Goal: Find specific page/section: Find specific page/section

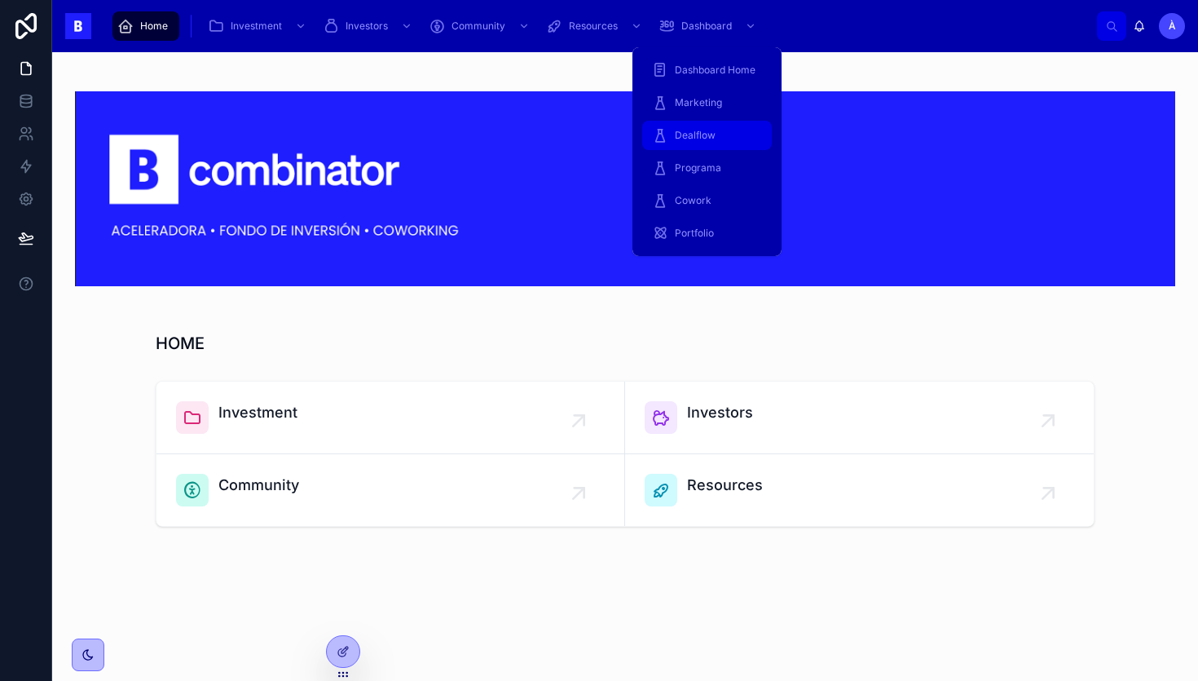
click at [695, 130] on span "Dealflow" at bounding box center [695, 135] width 41 height 13
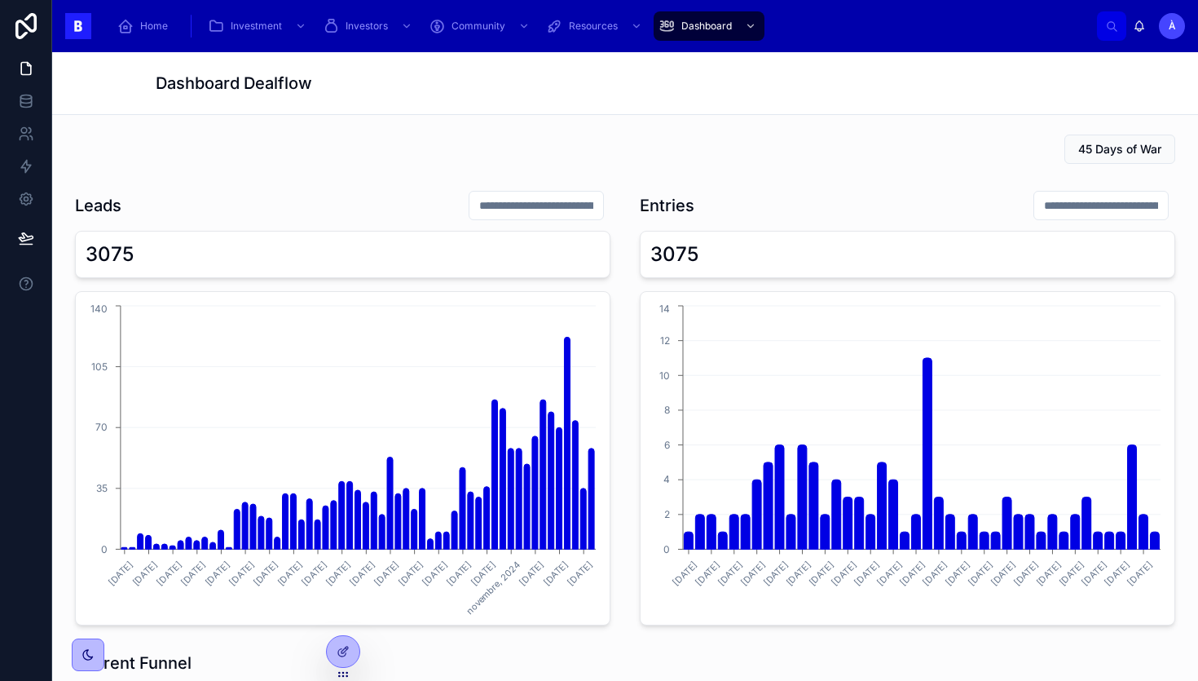
click at [532, 208] on input "text" at bounding box center [537, 205] width 134 height 23
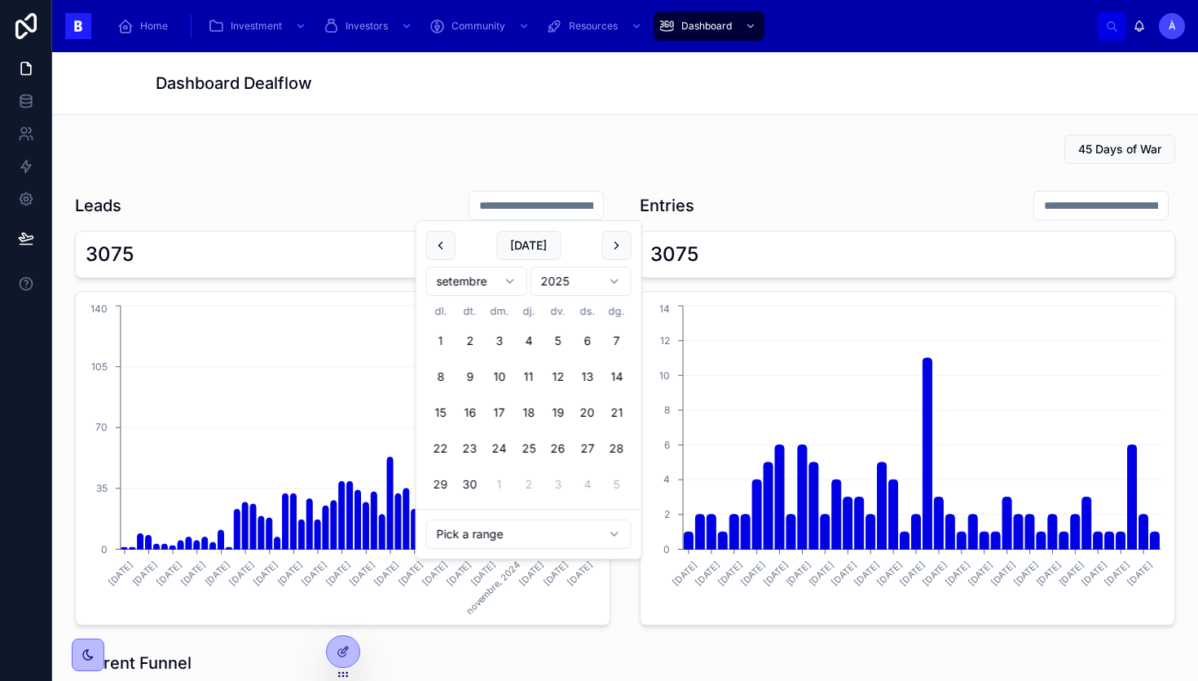
click at [443, 342] on button "1" at bounding box center [440, 340] width 29 height 29
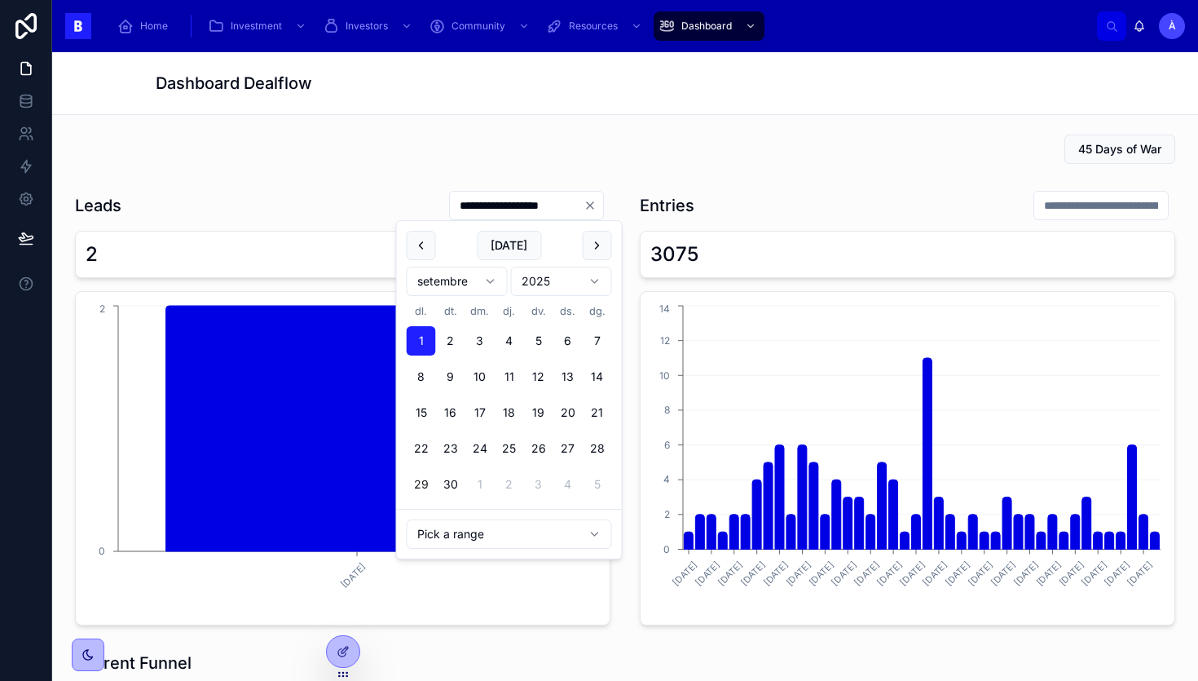
click at [421, 483] on button "29" at bounding box center [421, 484] width 29 height 29
type input "**********"
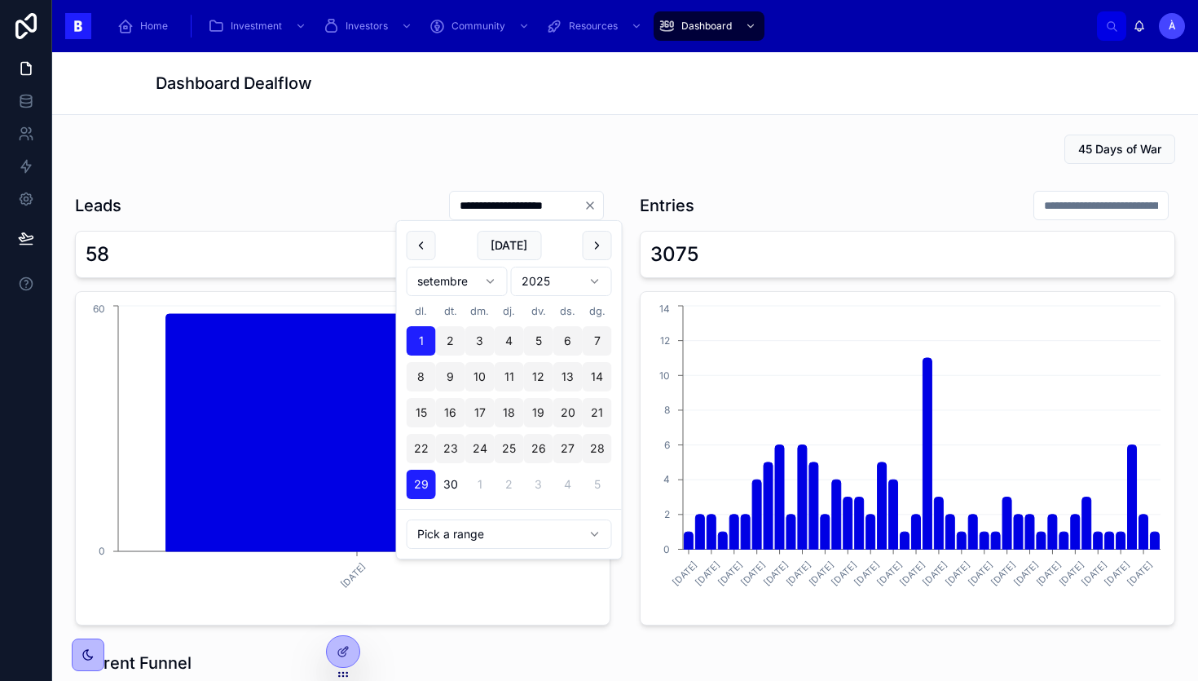
click at [592, 201] on icon "Clear" at bounding box center [590, 205] width 13 height 13
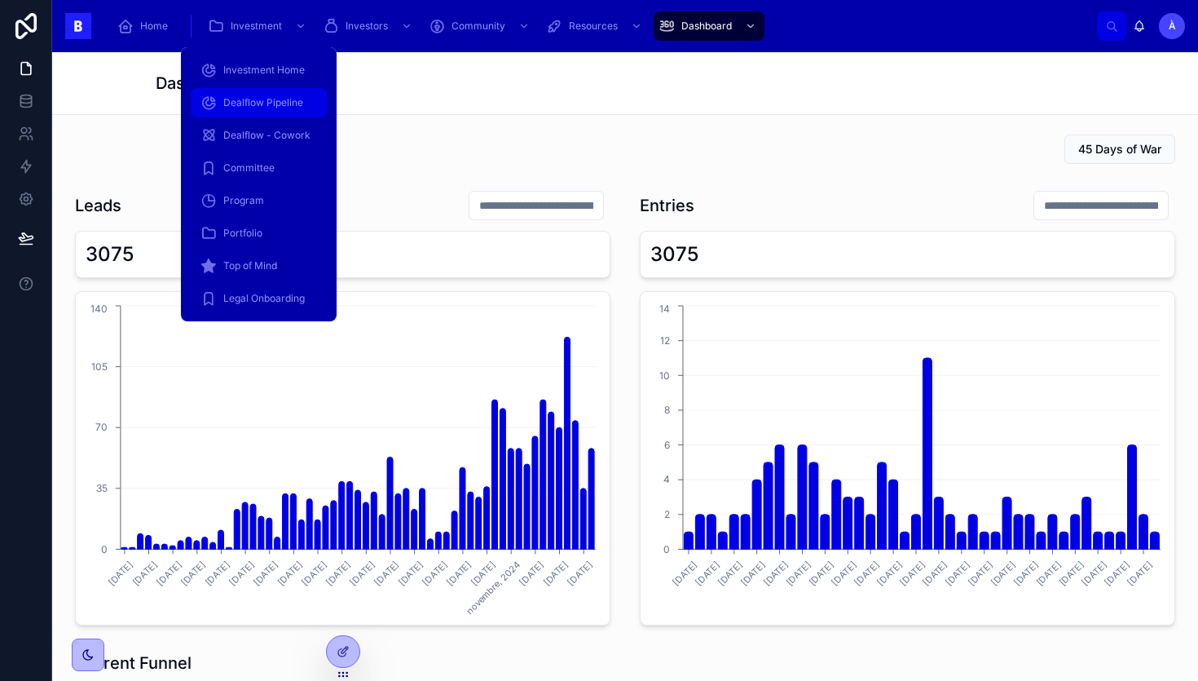
click at [249, 103] on span "Dealflow Pipeline" at bounding box center [263, 102] width 80 height 13
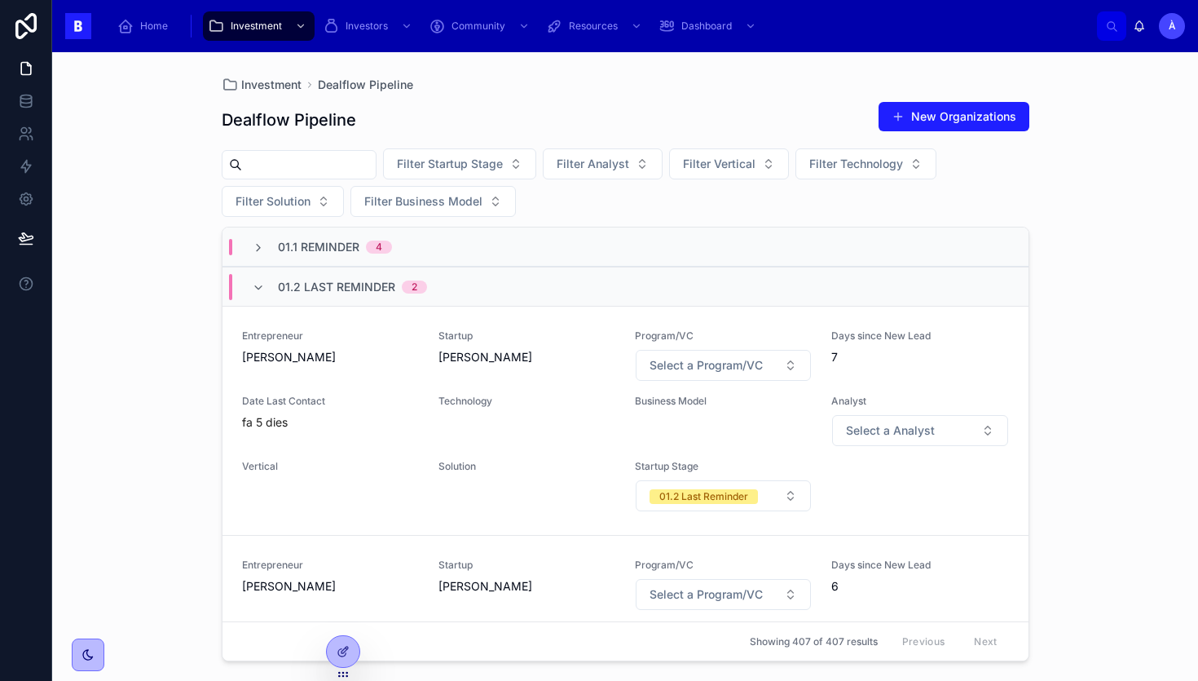
click at [383, 280] on span "01.2 Last Reminder" at bounding box center [336, 287] width 117 height 16
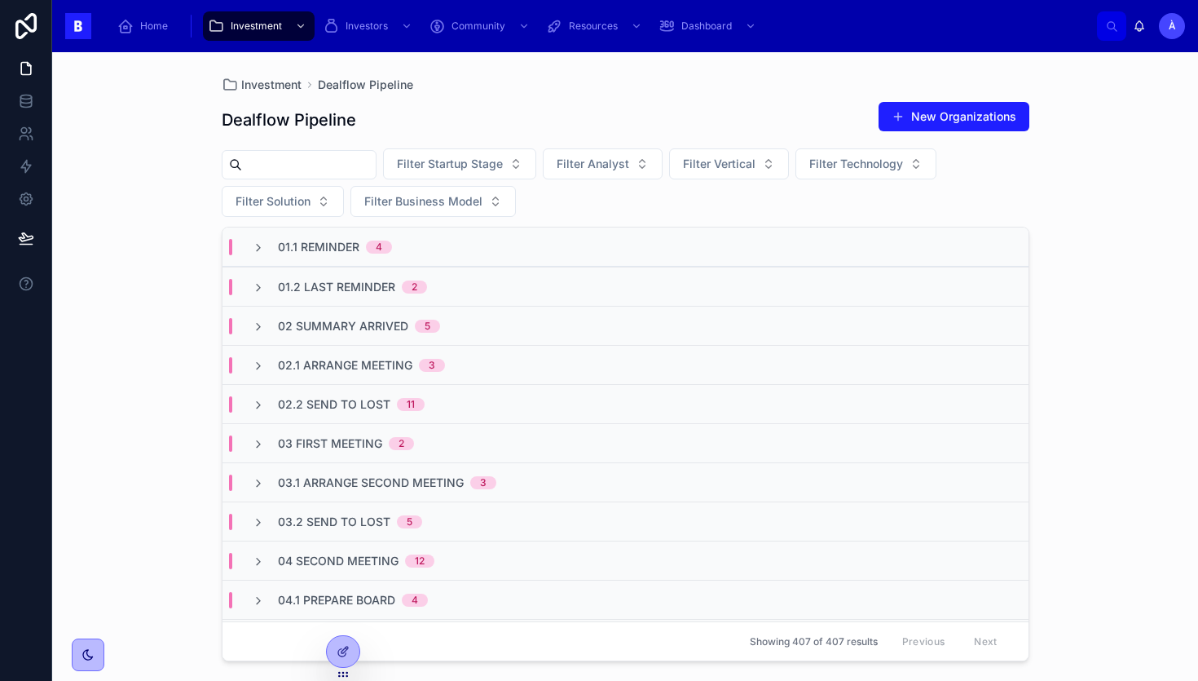
click at [392, 327] on span "02 Summary Arrived" at bounding box center [343, 326] width 130 height 16
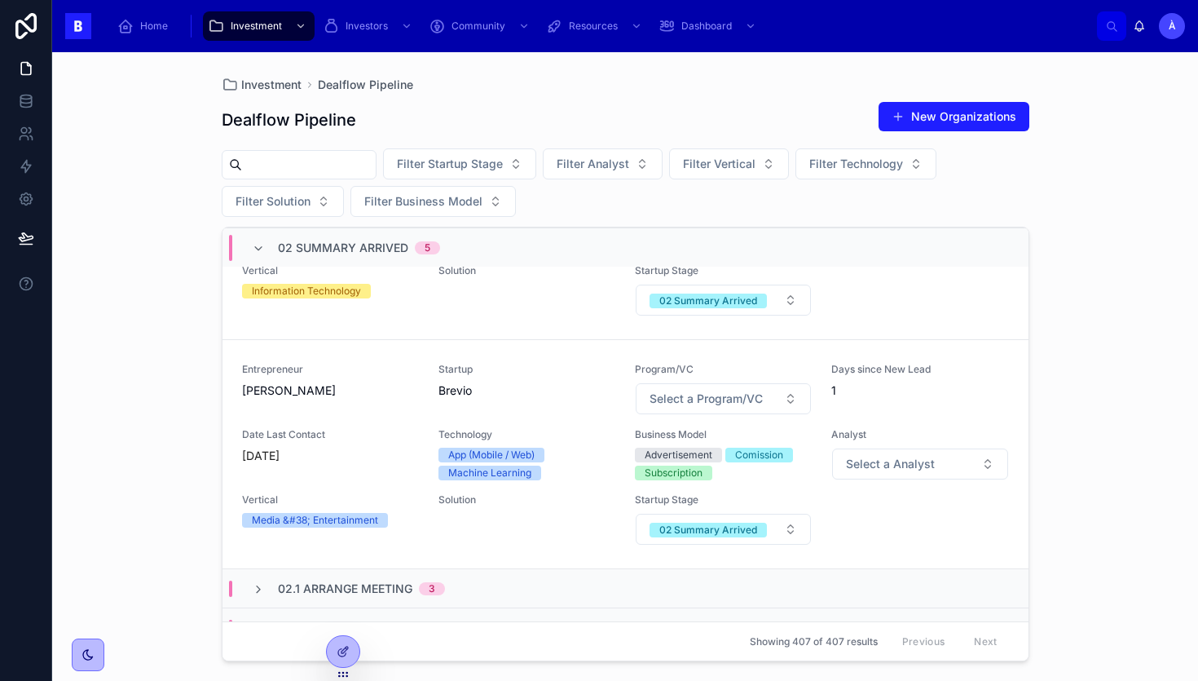
scroll to position [981, 0]
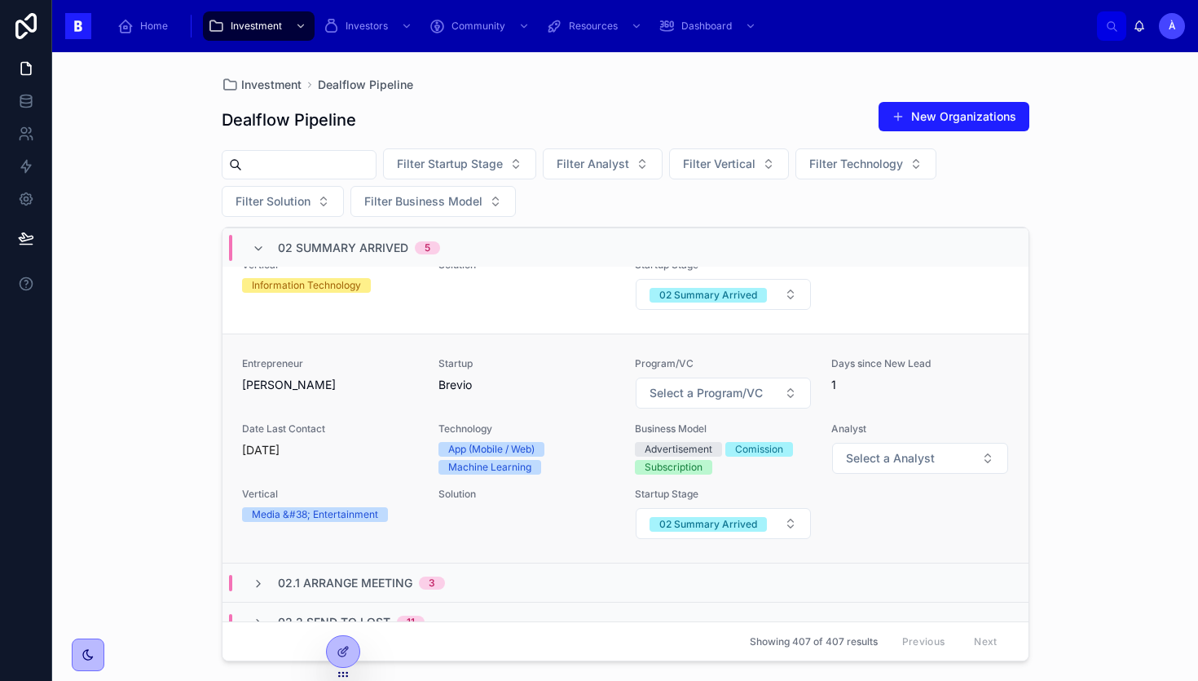
click at [342, 369] on span "Entrepreneur" at bounding box center [330, 363] width 177 height 13
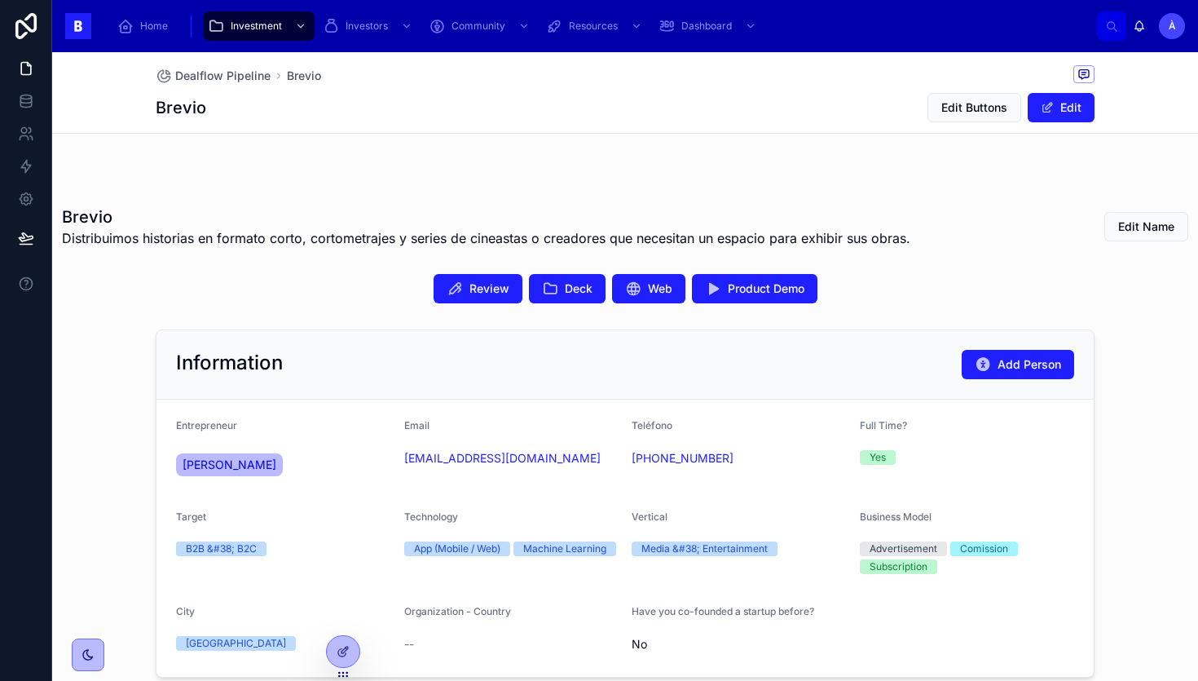
scroll to position [232, 0]
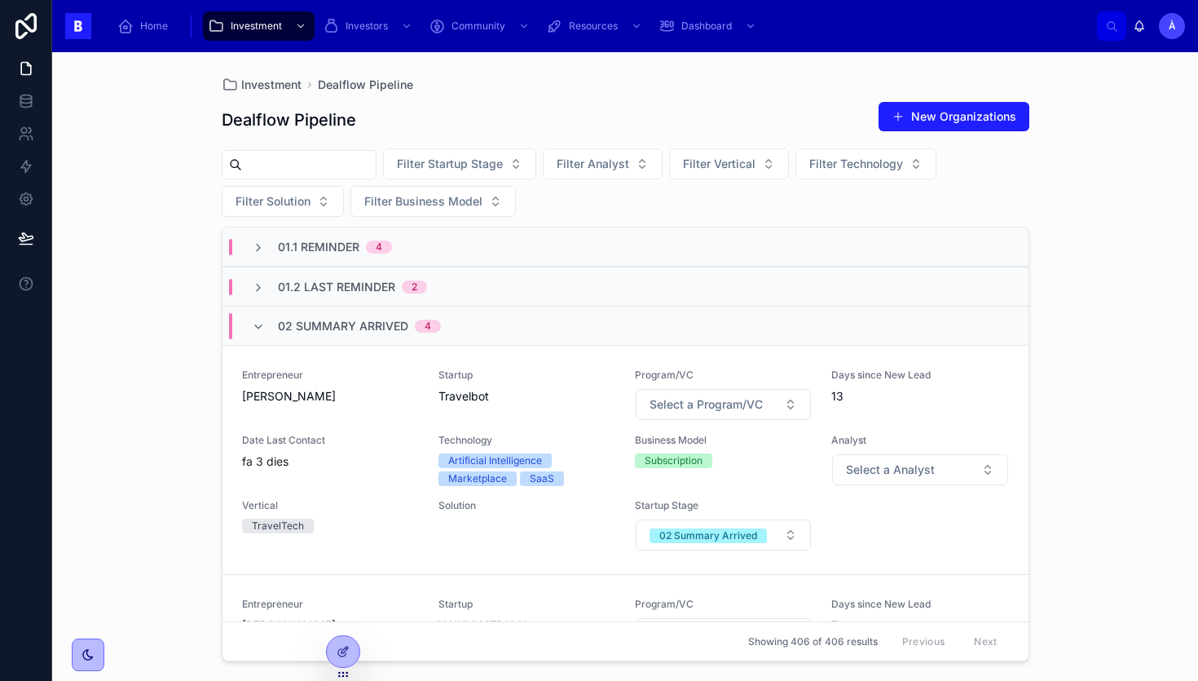
click at [102, 50] on div "Home Investment Investors Community Resources Dashboard À [PERSON_NAME]" at bounding box center [625, 26] width 1146 height 52
